Goal: Complete application form

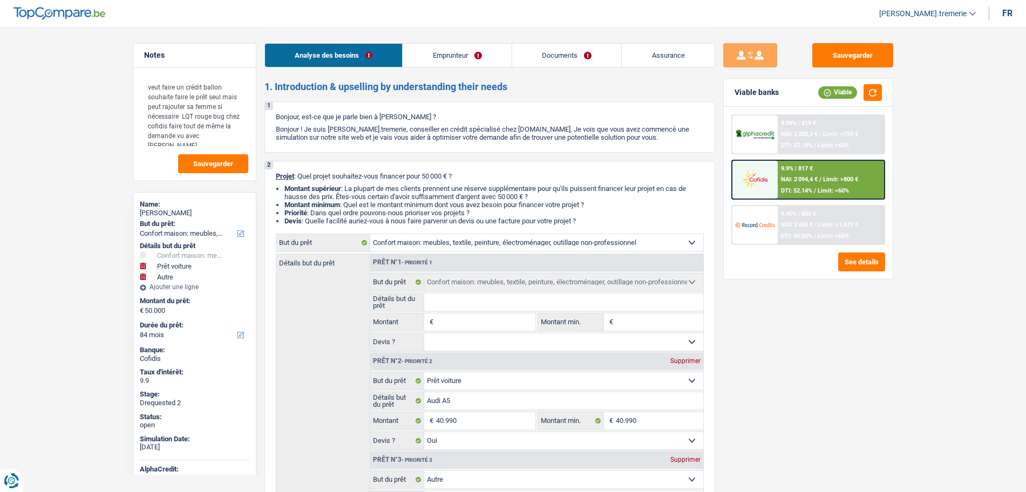
select select "household"
select select "car"
select select "other"
select select "84"
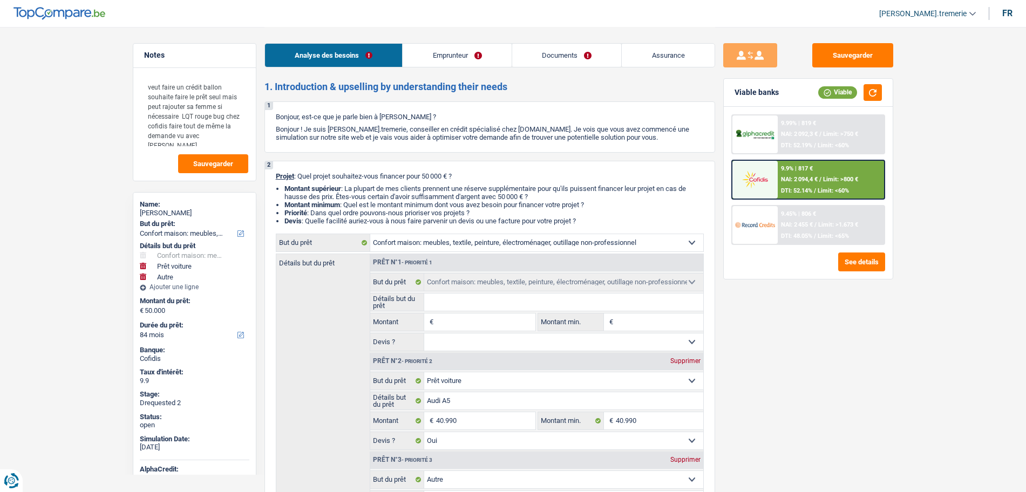
select select "household"
select select "car"
select select "yes"
select select "other"
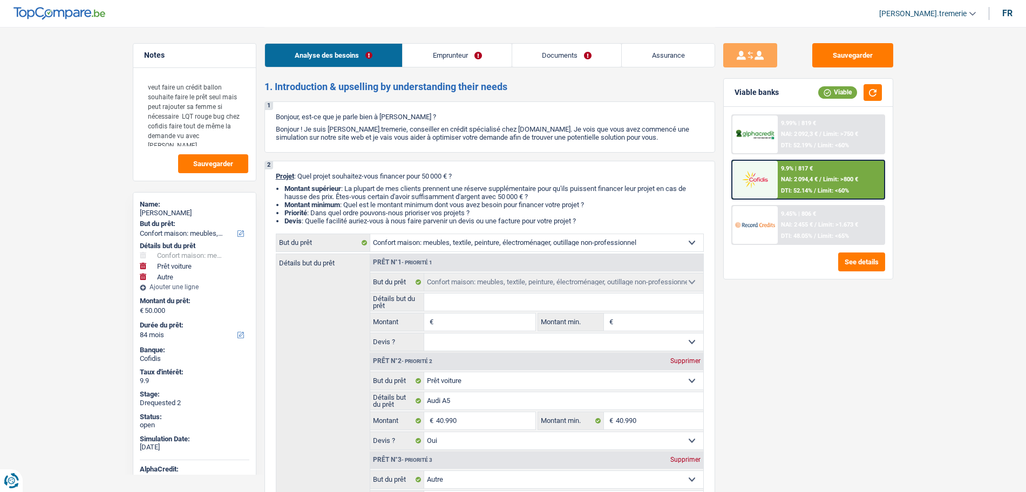
select select "84"
select select "privateEmployee"
select select "netSalary"
select select "familyAllowances"
select select "mealVouchers"
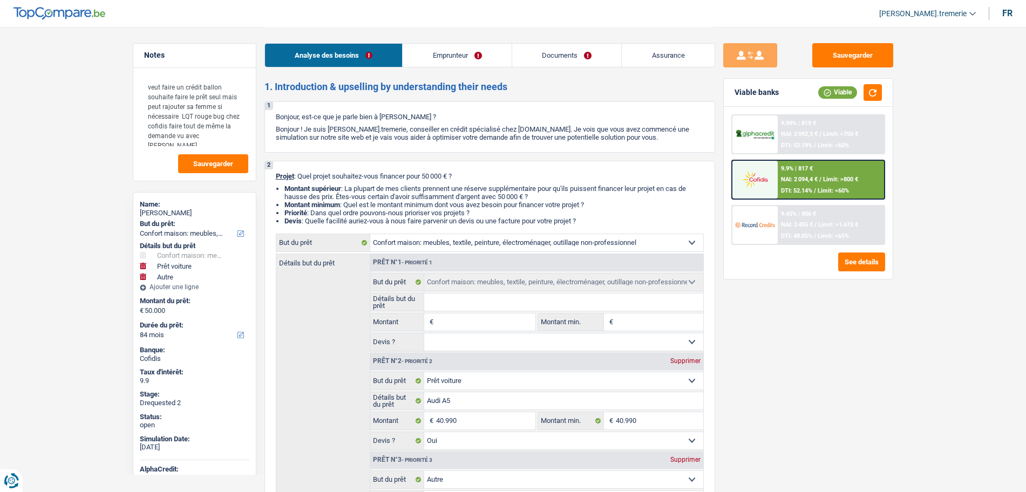
select select "rents"
select select "cardOrCredit"
select select "household"
select select "car"
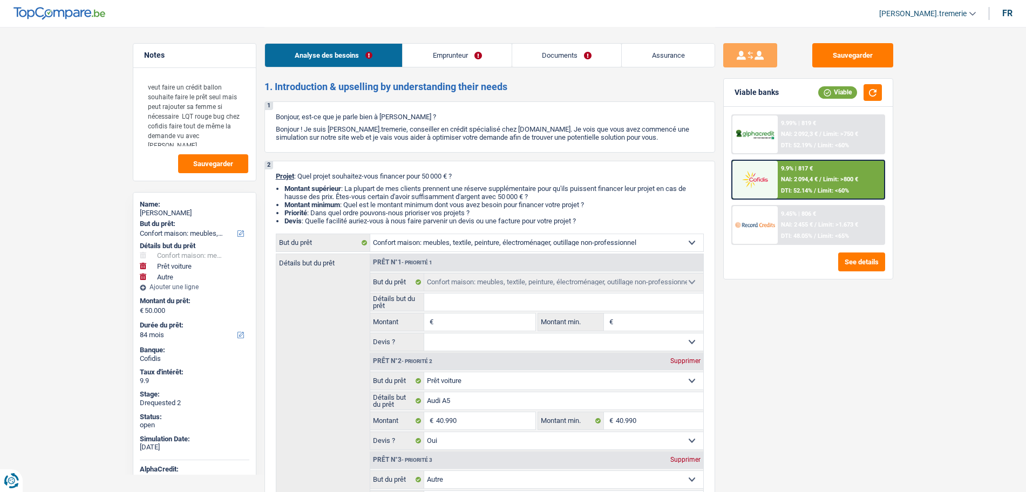
select select "yes"
select select "other"
select select "84"
click at [787, 173] on div "9.9% | 817 € NAI: 2 094,4 € / Limit: >800 € DTI: 52.14% / Limit: <60%" at bounding box center [831, 180] width 106 height 38
